Goal: Contribute content: Contribute content

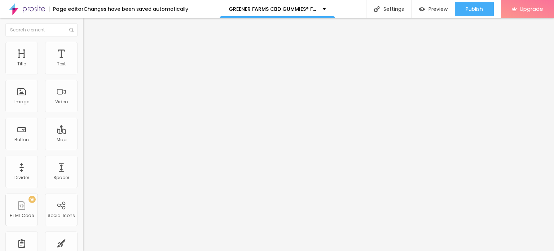
click at [83, 107] on button "button" at bounding box center [88, 103] width 10 height 8
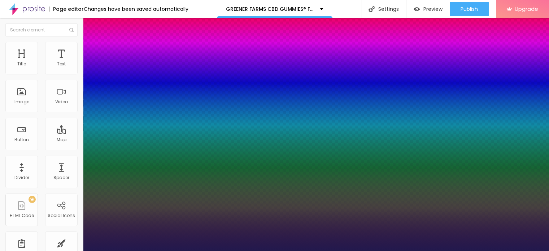
type input "1"
type input "21"
type input "1"
type input "45"
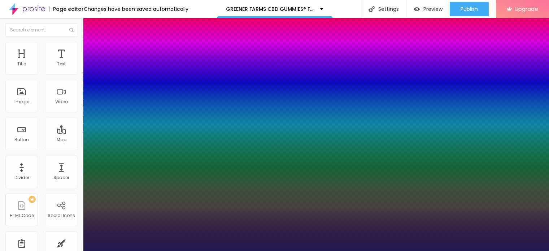
type input "45"
type input "1"
type input "46"
type input "1"
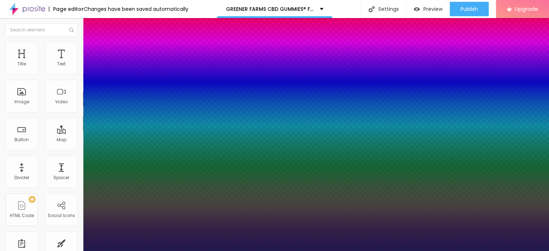
type input "35"
type input "1"
type input "32"
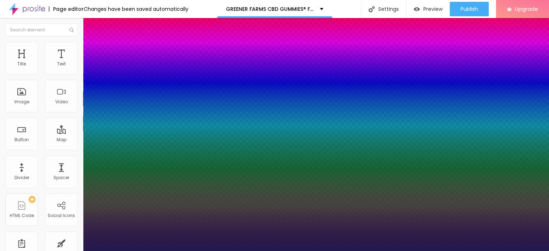
type input "1"
type input "31"
type input "1"
type input "29"
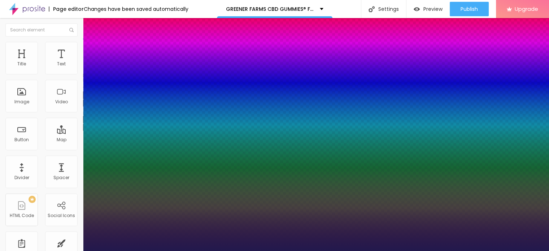
type input "29"
type input "1"
type input "28"
type input "1"
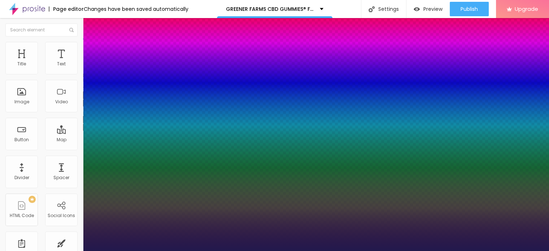
type input "26"
type input "1"
type input "25"
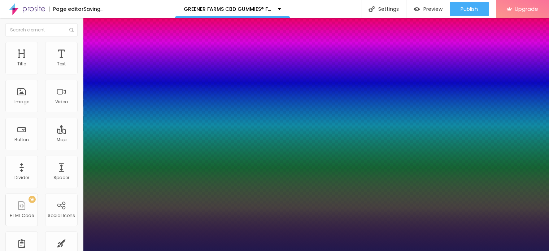
type input "1"
type input "26"
type input "1"
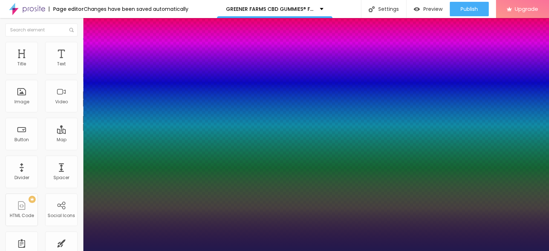
type input "27"
type input "1"
type input "28"
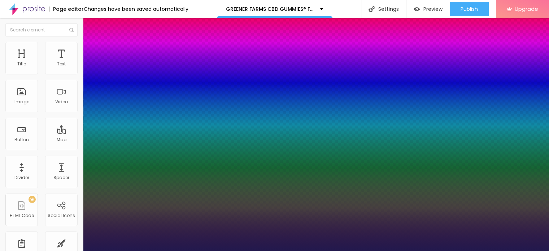
type input "1"
type input "29"
type input "1"
drag, startPoint x: 98, startPoint y: 204, endPoint x: 105, endPoint y: 203, distance: 6.5
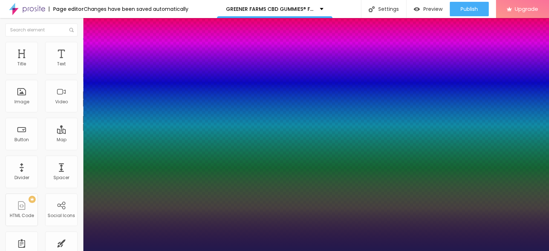
type input "29"
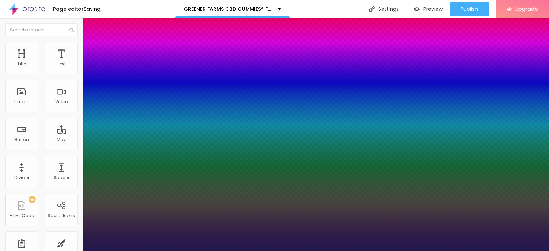
type input "1"
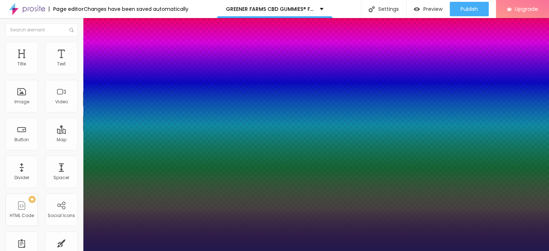
type input "30"
type input "1"
type input "29"
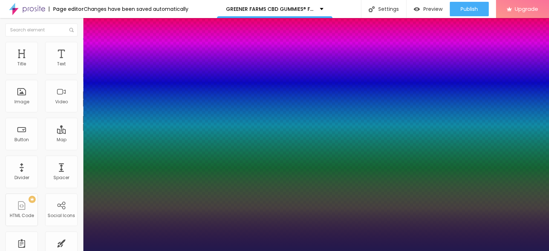
type input "1"
type input "28"
type input "1"
type input "28"
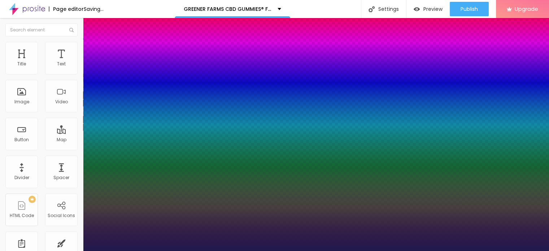
type input "1"
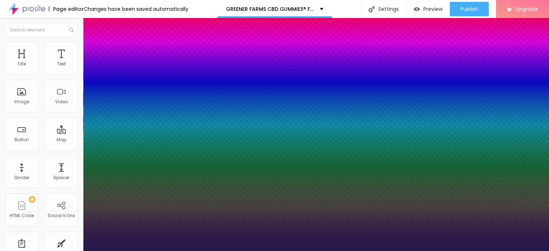
click at [295, 250] on div at bounding box center [274, 251] width 549 height 0
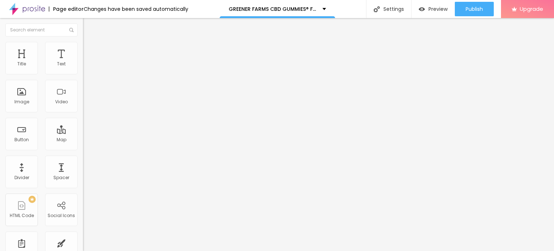
click at [86, 105] on icon "button" at bounding box center [88, 102] width 4 height 4
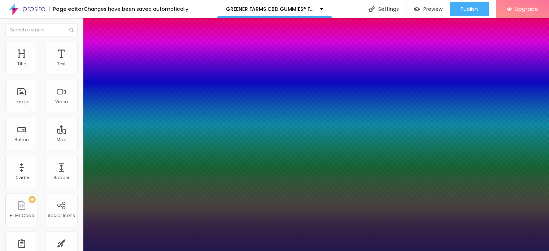
type input "1"
type input "26"
type input "1"
type input "25"
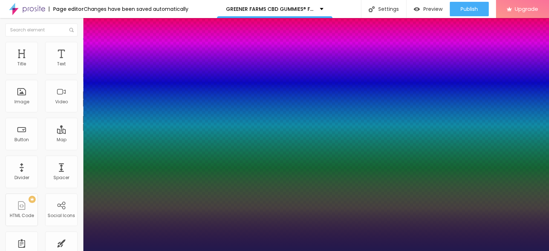
type input "25"
type input "1"
type input "24"
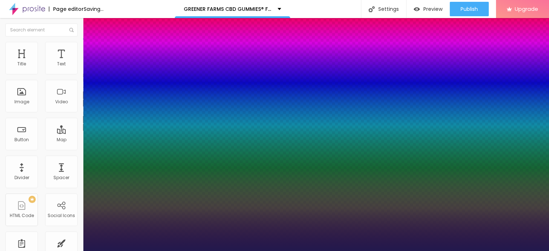
type input "1"
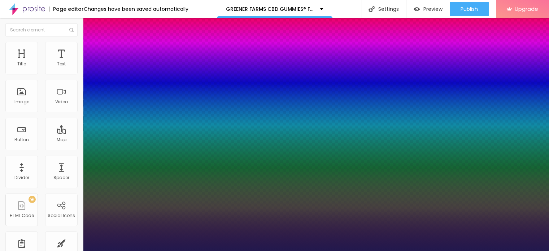
type input "25"
type input "1"
type input "26"
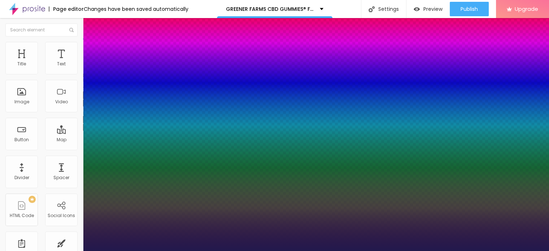
type input "1"
type input "27"
type input "1"
type input "28"
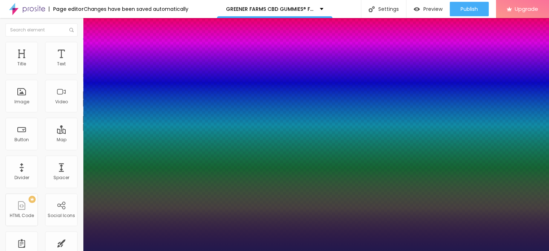
type input "28"
type input "1"
type input "29"
type input "1"
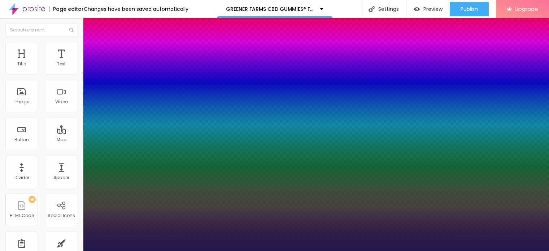
type input "27"
type input "1"
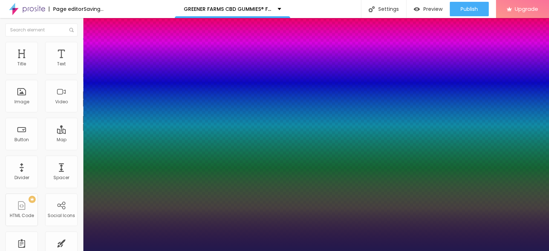
type input "26"
type input "1"
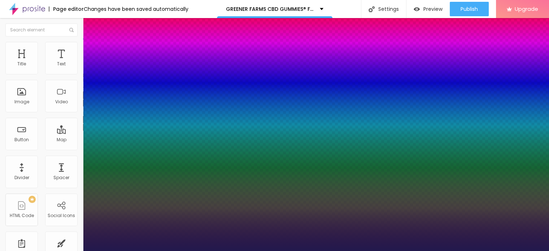
type input "27"
type input "1"
type input "27"
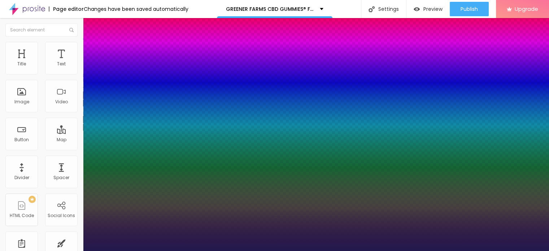
click at [392, 250] on div at bounding box center [274, 251] width 549 height 0
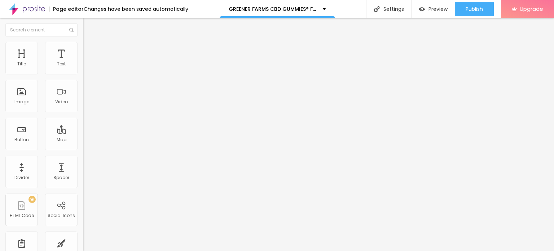
click at [83, 62] on span "Add image" at bounding box center [98, 59] width 30 height 6
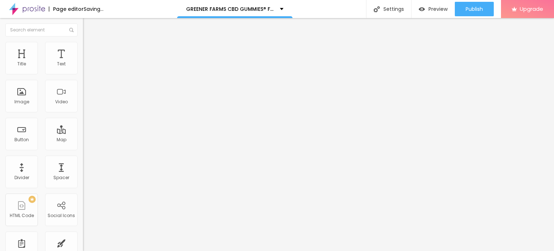
click at [83, 46] on ul "Content Style Advanced" at bounding box center [124, 46] width 83 height 22
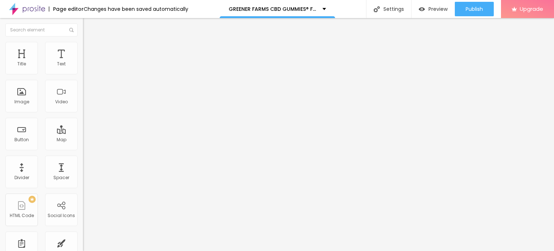
click at [83, 42] on li "Style" at bounding box center [124, 45] width 83 height 7
type input "95"
type input "75"
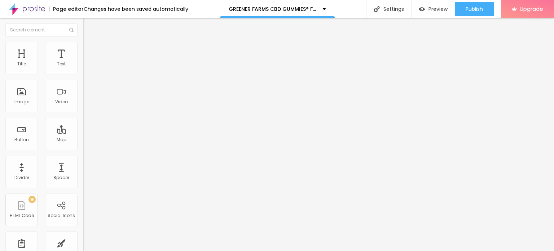
type input "60"
type input "55"
type input "50"
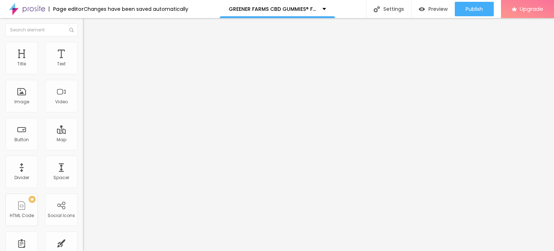
type input "50"
type input "45"
type input "40"
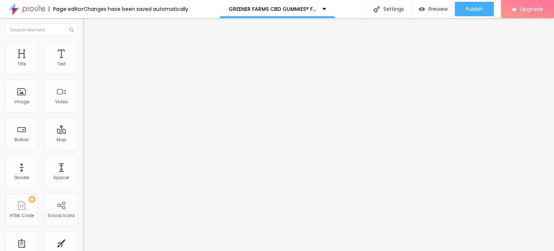
type input "35"
type input "30"
type input "35"
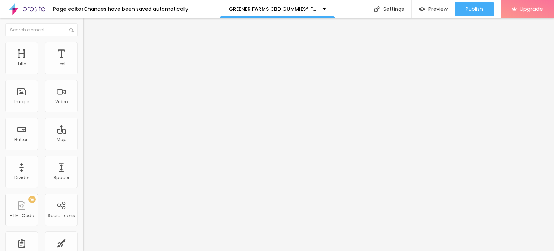
drag, startPoint x: 76, startPoint y: 78, endPoint x: 26, endPoint y: 76, distance: 50.5
type input "35"
click at [83, 74] on input "range" at bounding box center [106, 71] width 47 height 6
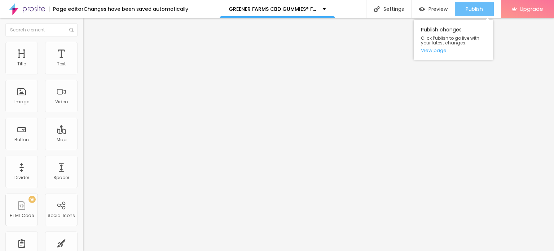
click at [471, 11] on span "Publish" at bounding box center [474, 9] width 17 height 6
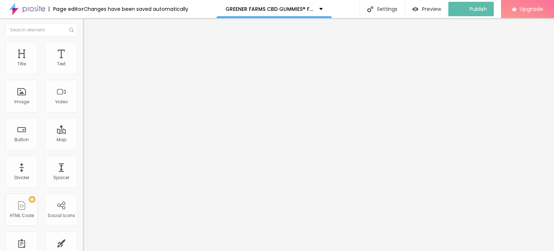
click at [13, 6] on img at bounding box center [27, 9] width 36 height 18
